Goal: Information Seeking & Learning: Learn about a topic

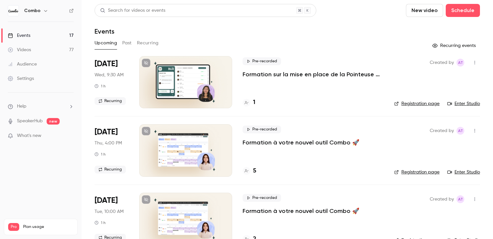
click at [270, 156] on div "Pre-recorded Formation à votre nouvel outil Combo 🚀 5" at bounding box center [313, 150] width 141 height 52
click at [256, 164] on div "Pre-recorded Formation à votre nouvel outil Combo 🚀 5" at bounding box center [313, 150] width 141 height 52
click at [253, 172] on h4 "5" at bounding box center [254, 171] width 3 height 9
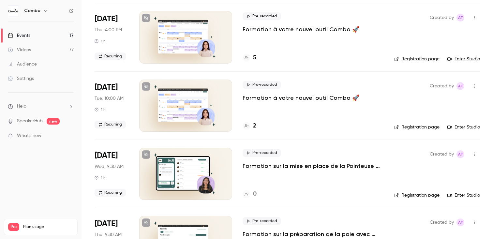
scroll to position [111, 0]
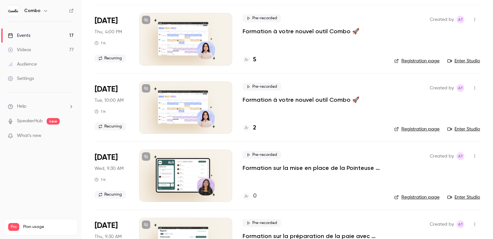
click at [265, 100] on p "Formation à votre nouvel outil Combo 🚀" at bounding box center [301, 100] width 117 height 8
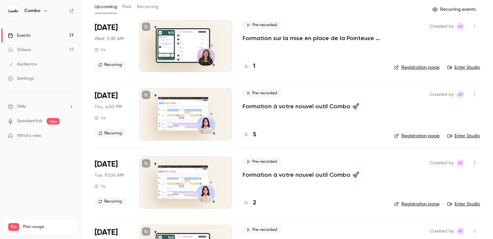
scroll to position [47, 0]
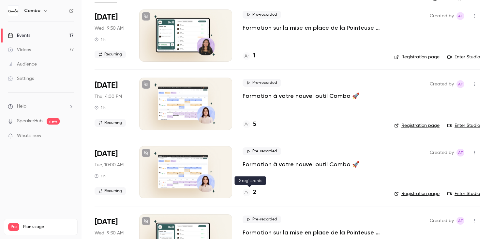
click at [253, 190] on div "2" at bounding box center [250, 192] width 14 height 9
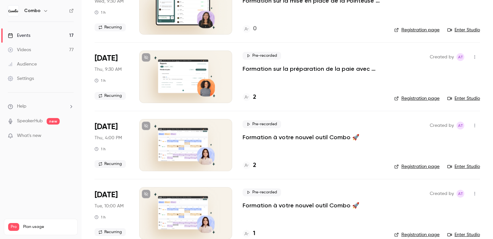
scroll to position [287, 0]
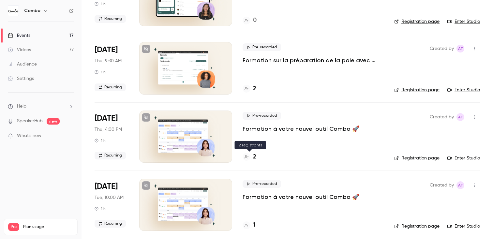
click at [252, 156] on div "2" at bounding box center [250, 157] width 14 height 9
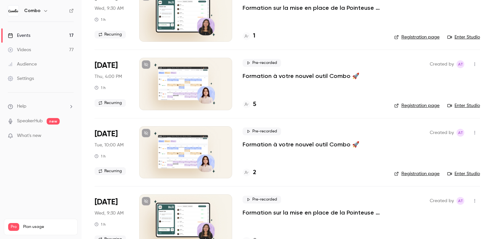
scroll to position [68, 0]
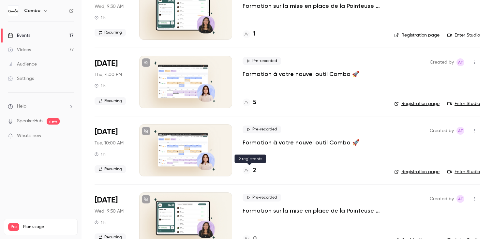
click at [254, 172] on h4 "2" at bounding box center [254, 170] width 3 height 9
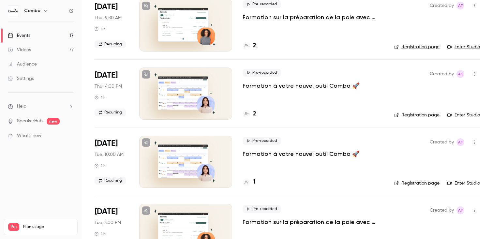
scroll to position [332, 0]
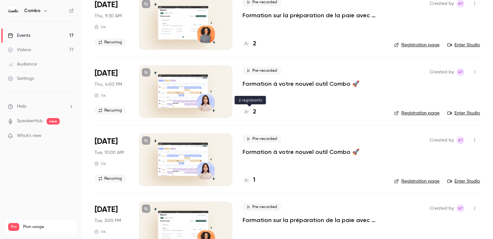
click at [256, 112] on h4 "2" at bounding box center [254, 112] width 3 height 9
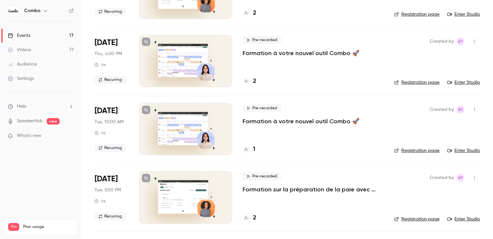
scroll to position [380, 0]
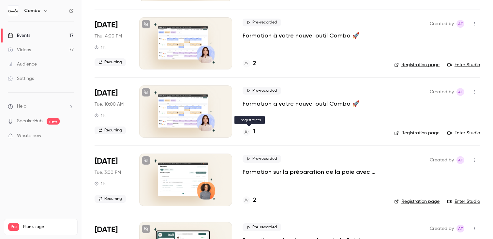
click at [254, 128] on h4 "1" at bounding box center [254, 132] width 2 height 9
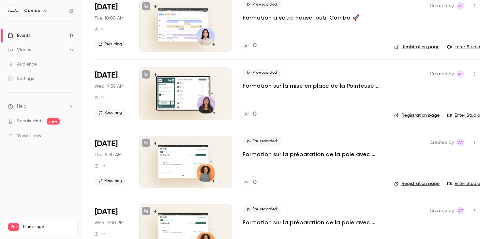
scroll to position [848, 0]
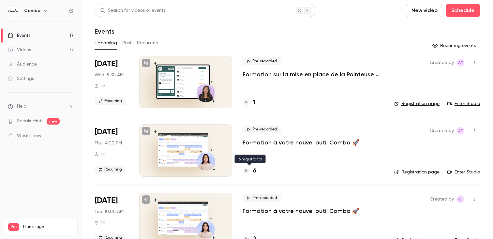
click at [255, 170] on h4 "6" at bounding box center [254, 171] width 3 height 9
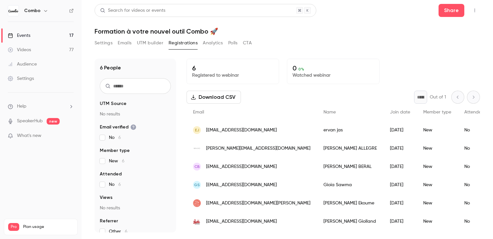
click at [317, 131] on div "[PERSON_NAME]" at bounding box center [350, 130] width 67 height 18
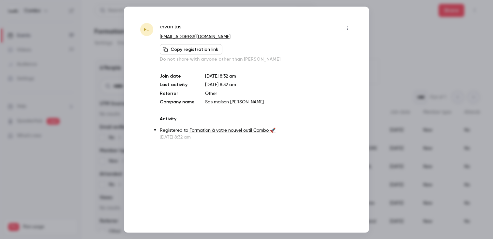
click at [42, 188] on div at bounding box center [246, 119] width 493 height 239
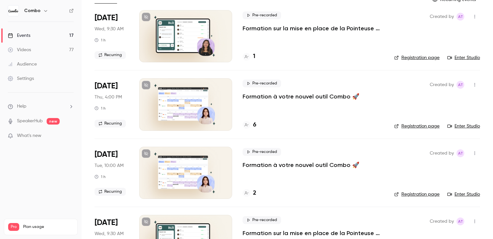
scroll to position [110, 0]
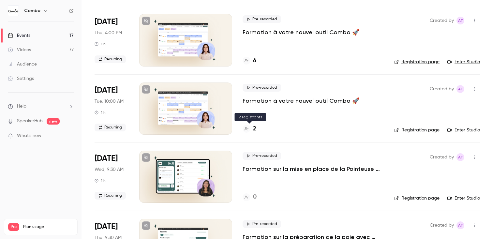
click at [254, 128] on h4 "2" at bounding box center [254, 129] width 3 height 9
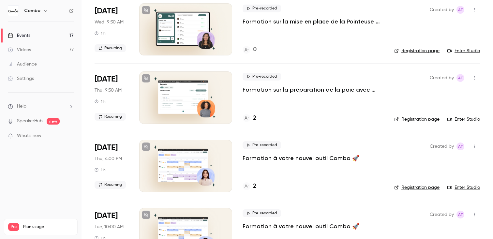
scroll to position [266, 0]
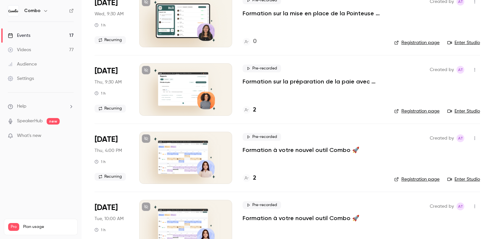
click at [252, 176] on div "2" at bounding box center [250, 178] width 14 height 9
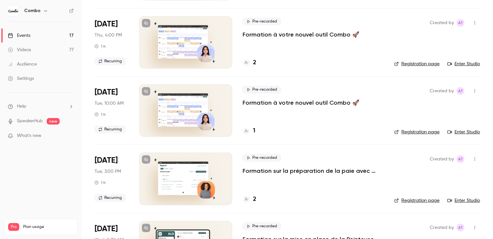
scroll to position [391, 0]
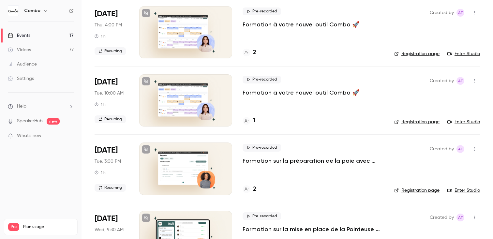
click at [254, 120] on h4 "1" at bounding box center [254, 120] width 2 height 9
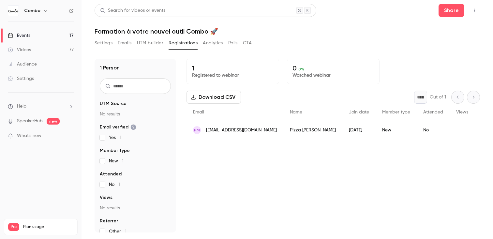
click at [288, 134] on div "Pizza [PERSON_NAME]" at bounding box center [312, 130] width 59 height 18
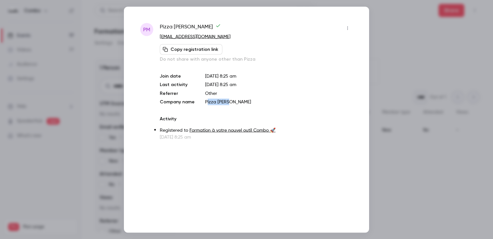
drag, startPoint x: 244, startPoint y: 103, endPoint x: 205, endPoint y: 102, distance: 38.8
click at [205, 102] on p "Pizza [PERSON_NAME]" at bounding box center [279, 101] width 148 height 7
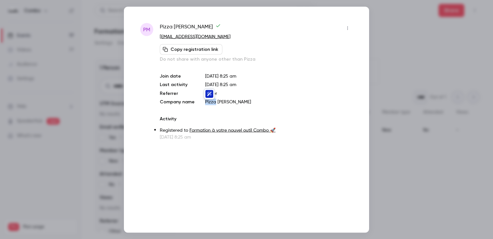
click at [205, 102] on p "Pizza [PERSON_NAME]" at bounding box center [279, 101] width 148 height 7
copy p "Pizza [PERSON_NAME]"
